Goal: Obtain resource: Obtain resource

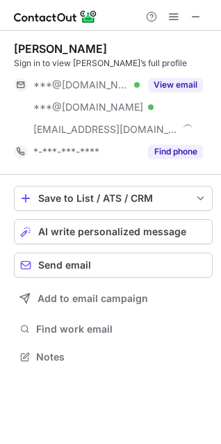
scroll to position [347, 221]
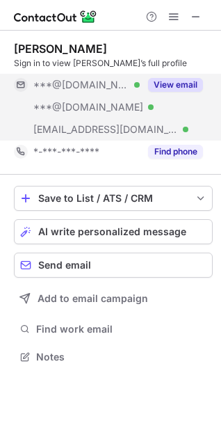
click at [185, 83] on button "View email" at bounding box center [175, 85] width 55 height 14
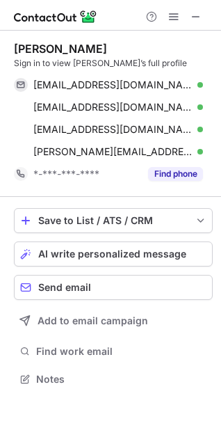
scroll to position [370, 221]
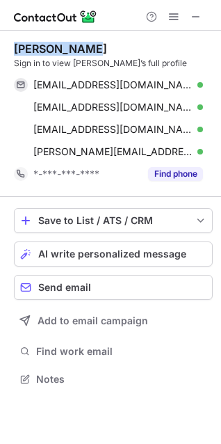
drag, startPoint x: 52, startPoint y: 45, endPoint x: 81, endPoint y: 46, distance: 29.3
click at [81, 46] on div "Jill Bullock Sign in to view Jill’s full profile bullocklawofficejill@gmail.com…" at bounding box center [110, 216] width 221 height 370
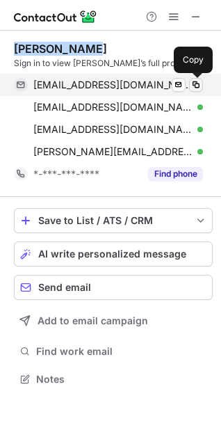
click at [196, 89] on span at bounding box center [196, 84] width 11 height 11
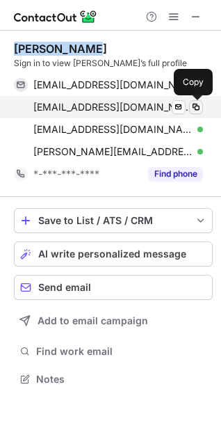
click at [192, 111] on span at bounding box center [196, 107] width 11 height 11
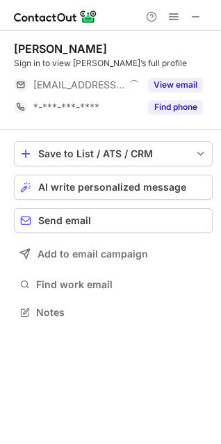
scroll to position [303, 221]
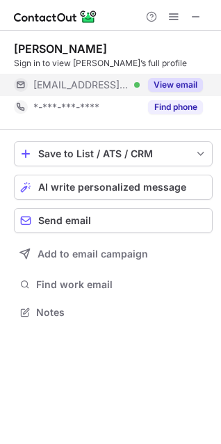
click at [166, 85] on button "View email" at bounding box center [175, 85] width 55 height 14
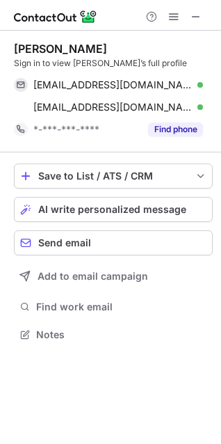
scroll to position [325, 221]
drag, startPoint x: 12, startPoint y: 47, endPoint x: 80, endPoint y: 43, distance: 68.4
click at [80, 43] on div "Mark Burns Sign in to view Mark’s full profile mark.burns@gulfstream.com Verifi…" at bounding box center [110, 193] width 221 height 325
copy div "Mark Burns"
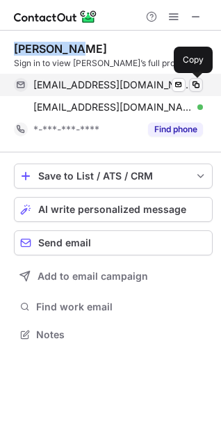
click at [195, 82] on span at bounding box center [196, 84] width 11 height 11
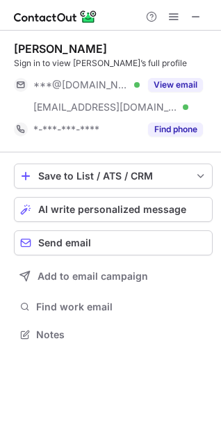
scroll to position [325, 221]
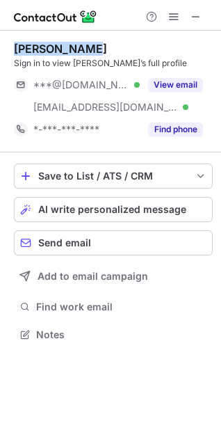
drag, startPoint x: 8, startPoint y: 47, endPoint x: 94, endPoint y: 42, distance: 85.8
click at [94, 42] on div "Andrew Evans Sign in to view Andrew’s full profile ***@comcast.net Verified ***…" at bounding box center [110, 193] width 221 height 325
copy div "Andrew Evans"
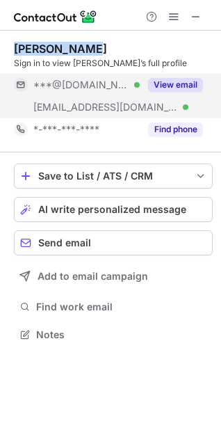
click at [187, 86] on button "View email" at bounding box center [175, 85] width 55 height 14
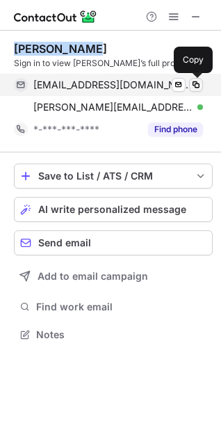
click at [196, 87] on span at bounding box center [196, 84] width 11 height 11
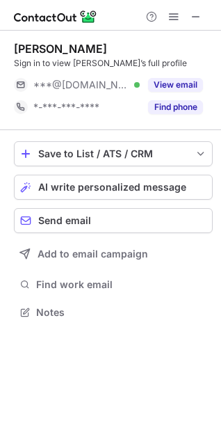
scroll to position [303, 221]
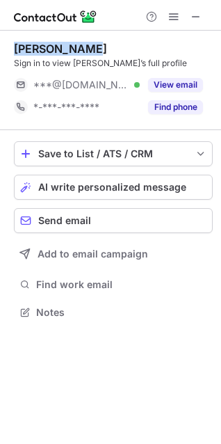
drag, startPoint x: 11, startPoint y: 49, endPoint x: 94, endPoint y: 54, distance: 83.0
click at [94, 54] on div "[PERSON_NAME] Sign in to view [PERSON_NAME]’s full profile ***@[DOMAIN_NAME] Ve…" at bounding box center [110, 182] width 221 height 303
copy div "[PERSON_NAME]"
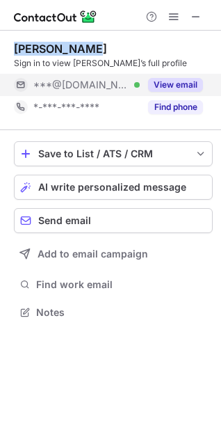
click at [187, 86] on button "View email" at bounding box center [175, 85] width 55 height 14
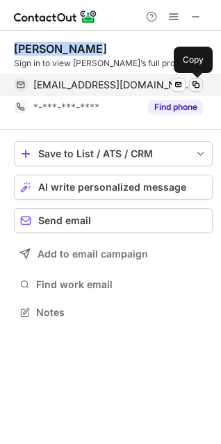
click at [201, 85] on span at bounding box center [196, 84] width 11 height 11
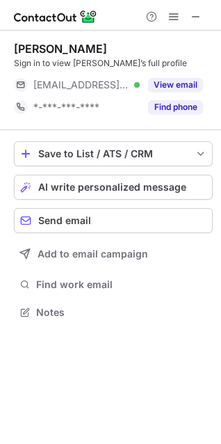
scroll to position [303, 221]
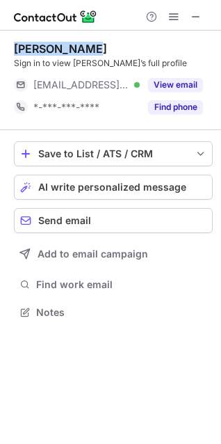
drag, startPoint x: 10, startPoint y: 47, endPoint x: 109, endPoint y: 45, distance: 99.6
click at [109, 45] on div "Tommy Holder Sign in to view Tommy’s full profile ***@holder.com Verified View …" at bounding box center [110, 182] width 221 height 303
copy div "Tommy Holder"
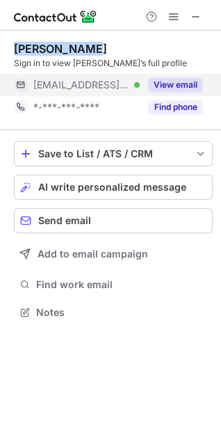
click at [187, 86] on button "View email" at bounding box center [175, 85] width 55 height 14
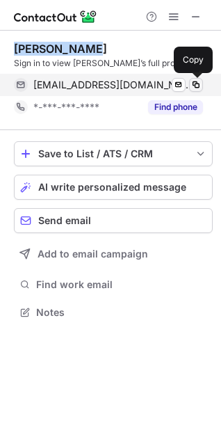
click at [201, 84] on span at bounding box center [196, 84] width 11 height 11
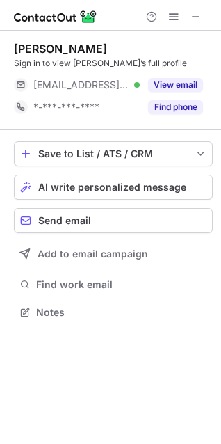
scroll to position [303, 221]
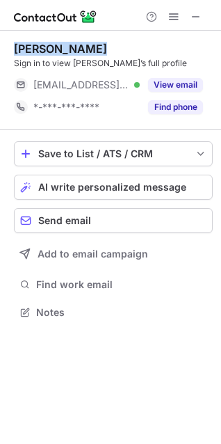
drag, startPoint x: 10, startPoint y: 44, endPoint x: 84, endPoint y: 52, distance: 74.2
click at [84, 52] on div "[PERSON_NAME] Sign in to view [PERSON_NAME]’s full profile [EMAIL_ADDRESS][DOMA…" at bounding box center [110, 182] width 221 height 303
copy div "[PERSON_NAME]"
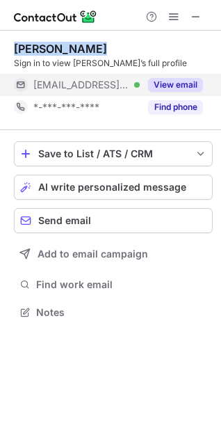
click at [178, 88] on button "View email" at bounding box center [175, 85] width 55 height 14
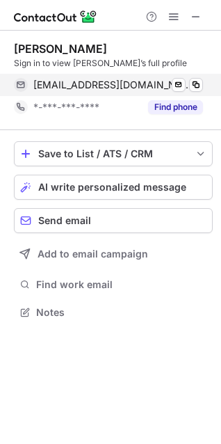
click at [203, 79] on div "[EMAIL_ADDRESS][DOMAIN_NAME] Verified Send email Copy" at bounding box center [108, 85] width 189 height 22
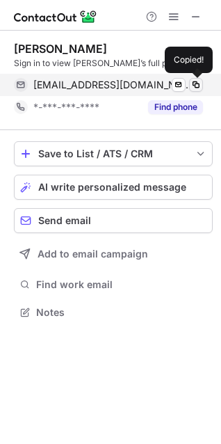
click at [196, 86] on span at bounding box center [196, 84] width 11 height 11
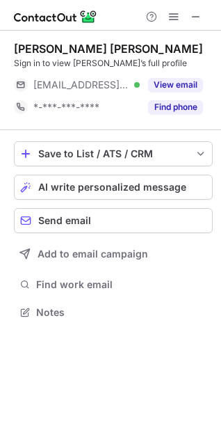
scroll to position [303, 221]
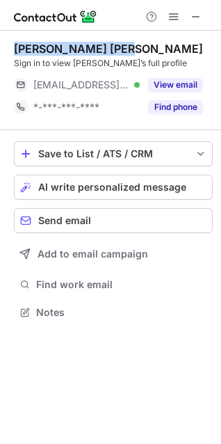
drag, startPoint x: 10, startPoint y: 47, endPoint x: 123, endPoint y: 45, distance: 112.1
click at [123, 45] on div "Valerie Montgomery Rice Sign in to view Valerie’s full profile ***@msm.edu Veri…" at bounding box center [110, 182] width 221 height 303
copy div "Valerie Montgomery"
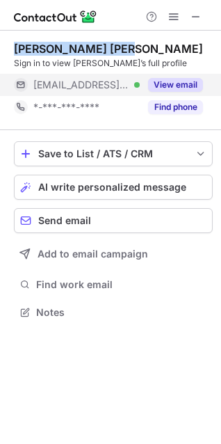
click at [187, 85] on button "View email" at bounding box center [175, 85] width 55 height 14
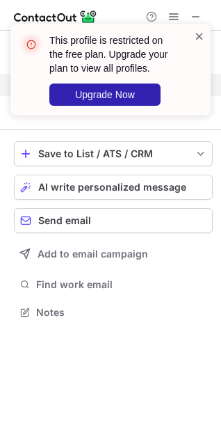
click at [199, 41] on span at bounding box center [199, 36] width 11 height 14
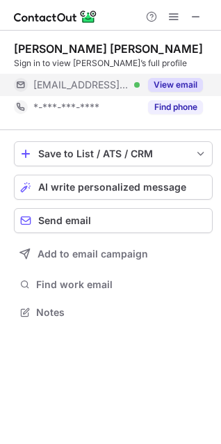
click at [185, 86] on button "View email" at bounding box center [175, 85] width 55 height 14
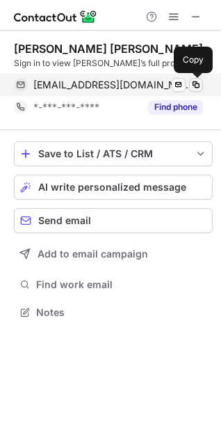
click at [198, 85] on span at bounding box center [196, 84] width 11 height 11
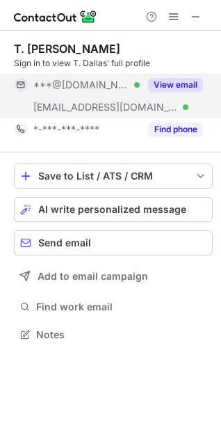
scroll to position [325, 221]
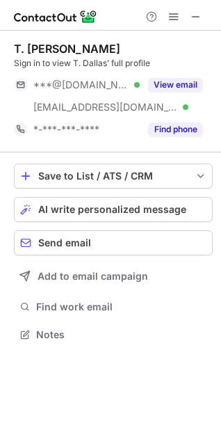
scroll to position [325, 221]
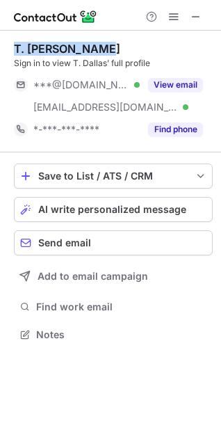
drag, startPoint x: 13, startPoint y: 47, endPoint x: 101, endPoint y: 40, distance: 88.7
click at [101, 40] on div "T. Dallas Smith Sign in to view T. Dallas’ full profile ***@gmail.com Verified …" at bounding box center [110, 193] width 221 height 325
copy div "T. [PERSON_NAME]"
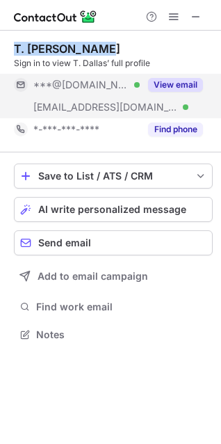
click at [167, 84] on button "View email" at bounding box center [175, 85] width 55 height 14
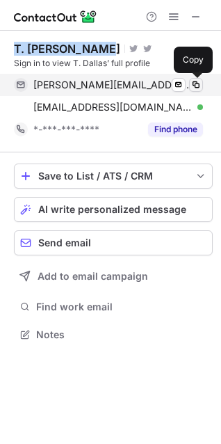
click at [191, 86] on span at bounding box center [196, 84] width 11 height 11
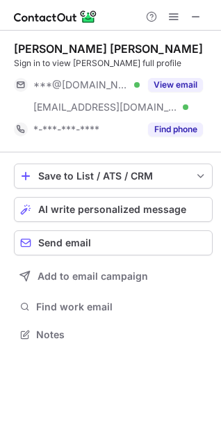
scroll to position [325, 221]
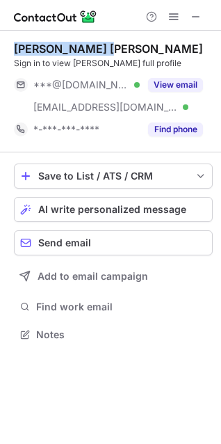
drag, startPoint x: 9, startPoint y: 44, endPoint x: 118, endPoint y: 46, distance: 109.3
click at [118, 46] on div "[PERSON_NAME] [PERSON_NAME] Sign in to view [PERSON_NAME] full profile ***@[DOM…" at bounding box center [110, 193] width 221 height 325
copy div "[PERSON_NAME] [PERSON_NAME]"
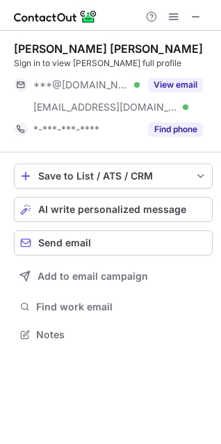
scroll to position [325, 221]
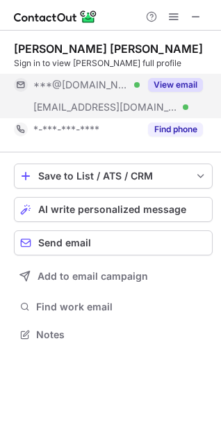
click at [169, 79] on button "View email" at bounding box center [175, 85] width 55 height 14
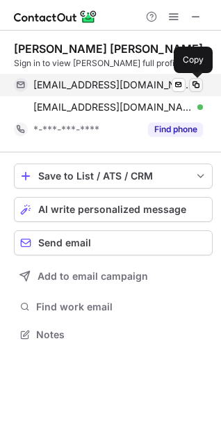
click at [198, 83] on span at bounding box center [196, 84] width 11 height 11
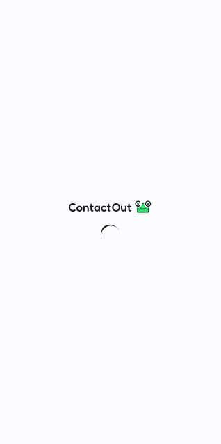
click at [197, 40] on div at bounding box center [110, 222] width 221 height 444
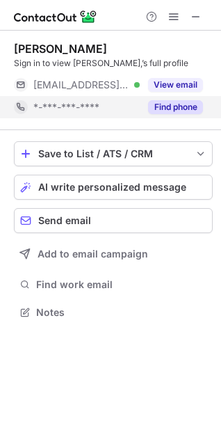
scroll to position [303, 221]
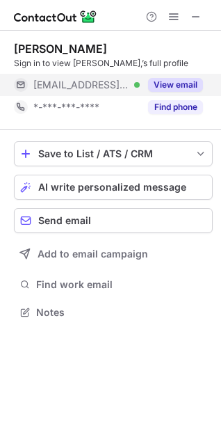
click at [174, 82] on button "View email" at bounding box center [175, 85] width 55 height 14
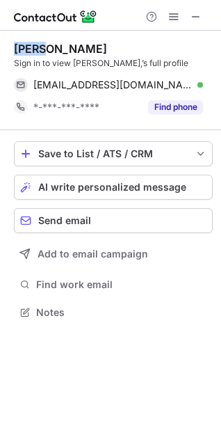
drag, startPoint x: 8, startPoint y: 47, endPoint x: 49, endPoint y: 49, distance: 41.8
click at [49, 49] on div "Adjei Sign in to view Adjei,’s full profile lwadjei@southernco.com Verified Sen…" at bounding box center [110, 182] width 221 height 303
copy div "Adjei"
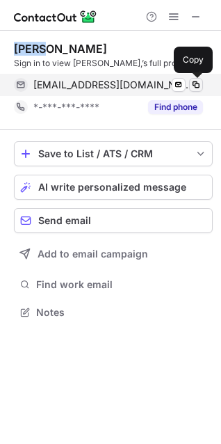
click at [197, 81] on span at bounding box center [196, 84] width 11 height 11
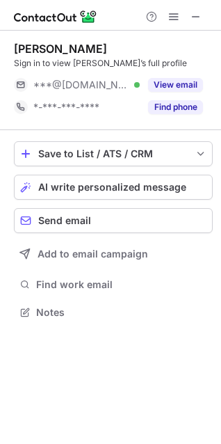
scroll to position [303, 221]
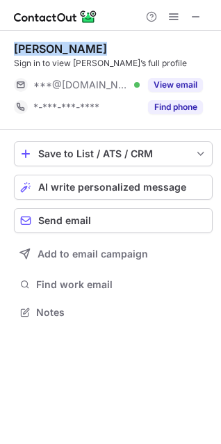
drag, startPoint x: 8, startPoint y: 51, endPoint x: 95, endPoint y: 50, distance: 87.0
click at [95, 50] on div "[PERSON_NAME] Sign in to view [PERSON_NAME]’s full profile ***@[DOMAIN_NAME] Ve…" at bounding box center [110, 182] width 221 height 303
copy div "[PERSON_NAME]"
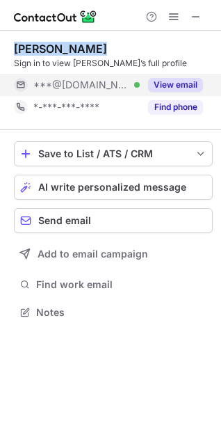
click at [163, 82] on button "View email" at bounding box center [175, 85] width 55 height 14
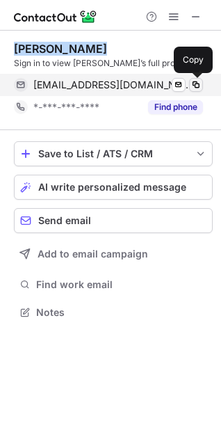
click at [194, 84] on span at bounding box center [196, 84] width 11 height 11
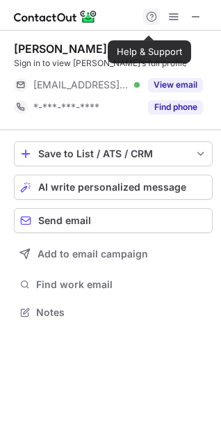
scroll to position [303, 221]
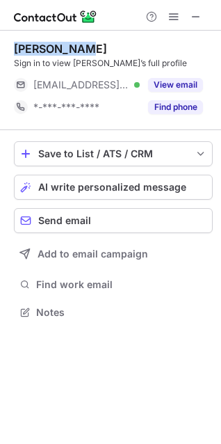
drag, startPoint x: 10, startPoint y: 47, endPoint x: 89, endPoint y: 47, distance: 78.7
click at [89, 47] on div "Tami Barron Sign in to view Tami’s full profile ***@southernco.com Verified Vie…" at bounding box center [110, 182] width 221 height 303
copy div "Tami Barron"
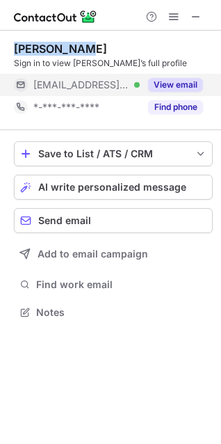
click at [177, 86] on button "View email" at bounding box center [175, 85] width 55 height 14
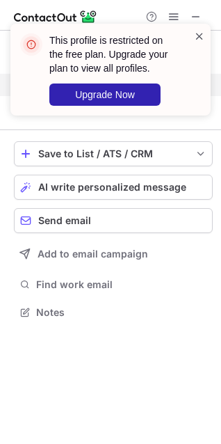
click at [197, 34] on span at bounding box center [199, 36] width 11 height 14
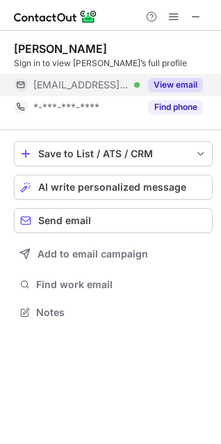
click at [184, 84] on button "View email" at bounding box center [175, 85] width 55 height 14
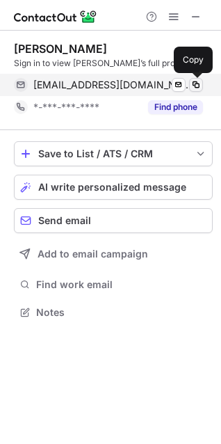
click at [194, 87] on span at bounding box center [196, 84] width 11 height 11
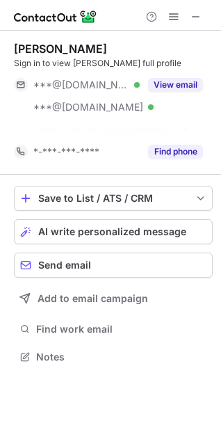
scroll to position [325, 221]
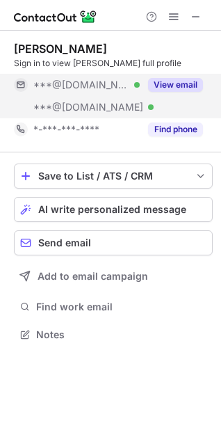
click at [173, 84] on button "View email" at bounding box center [175, 85] width 55 height 14
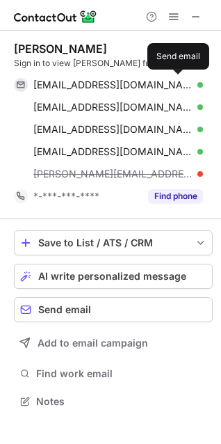
scroll to position [392, 221]
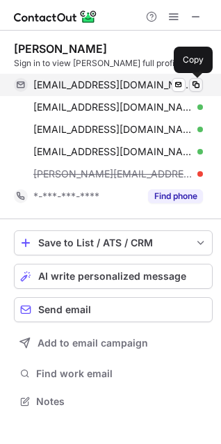
click at [195, 86] on span at bounding box center [196, 84] width 11 height 11
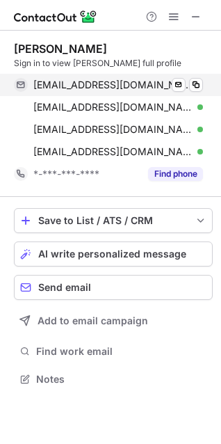
scroll to position [370, 221]
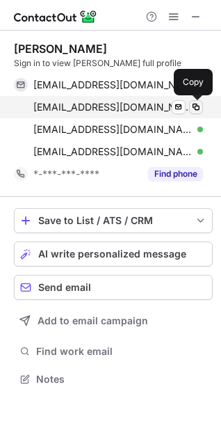
click at [193, 109] on span at bounding box center [196, 107] width 11 height 11
